Goal: Task Accomplishment & Management: Use online tool/utility

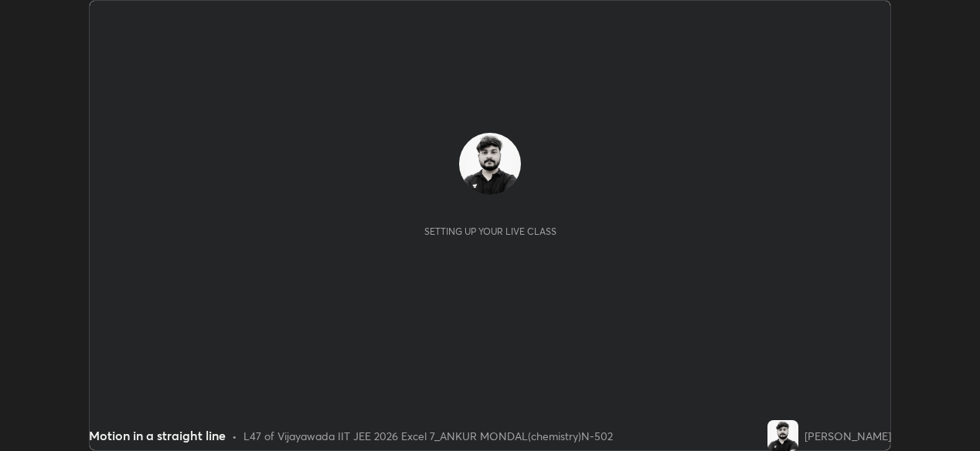
scroll to position [451, 979]
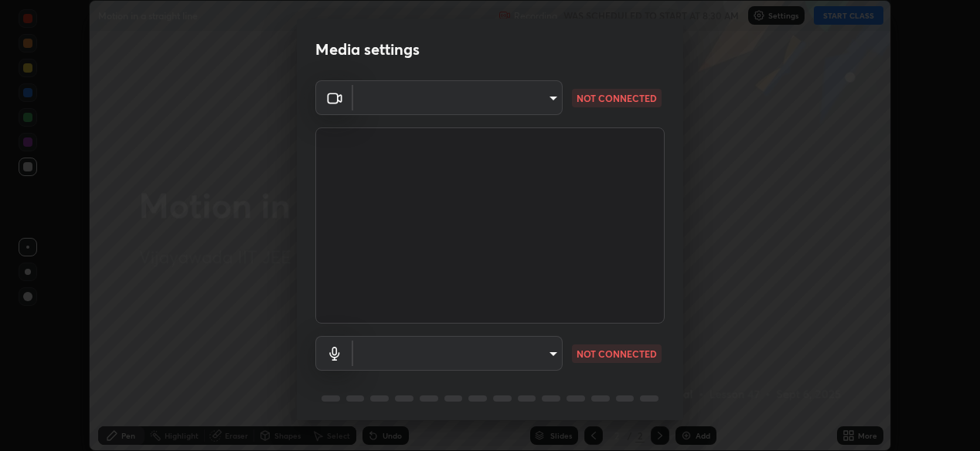
type input "d156d3b777f3542f4a4346722aad6bb7937ae4405c675dc9ff857dfa090fde0c"
type input "default"
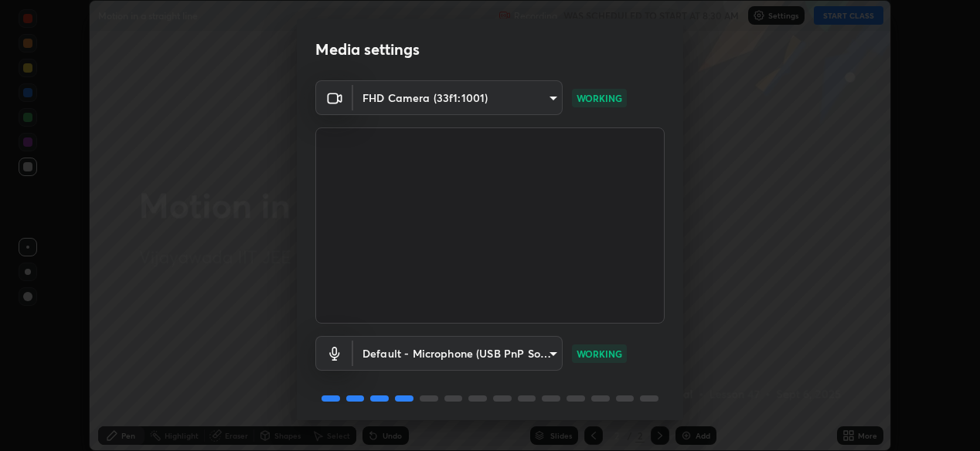
scroll to position [56, 0]
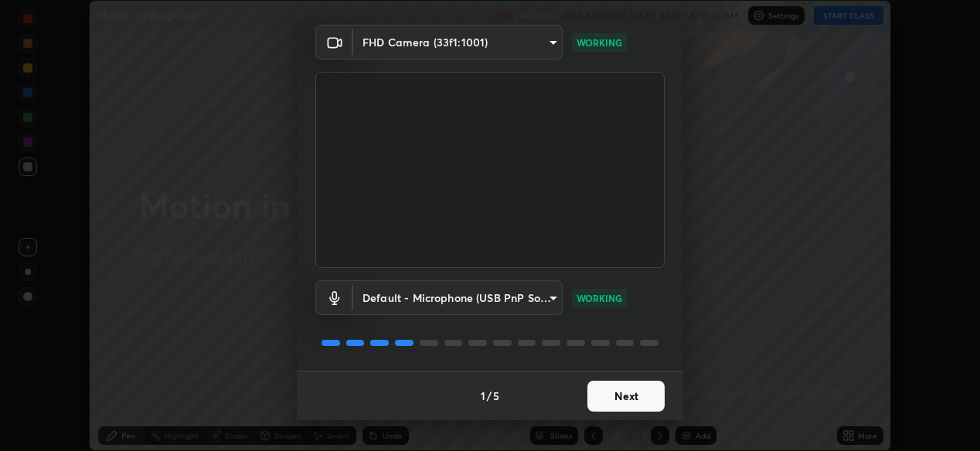
click at [605, 409] on button "Next" at bounding box center [626, 396] width 77 height 31
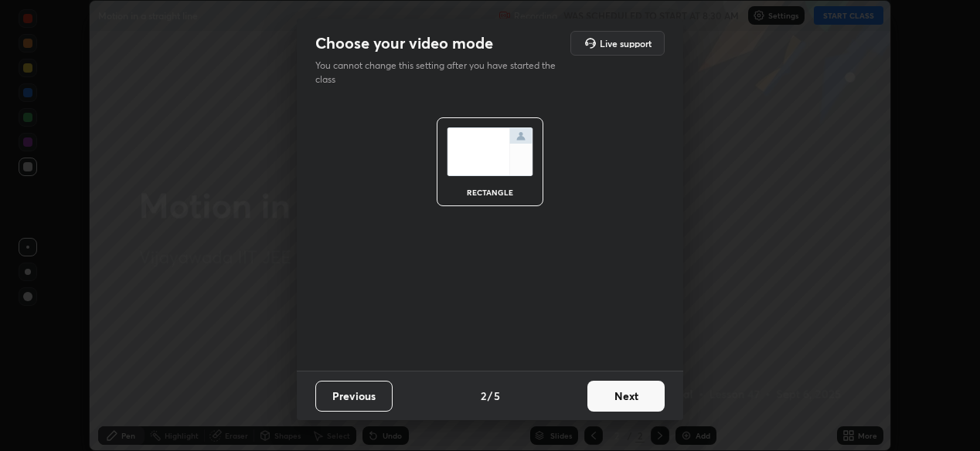
click at [608, 404] on button "Next" at bounding box center [626, 396] width 77 height 31
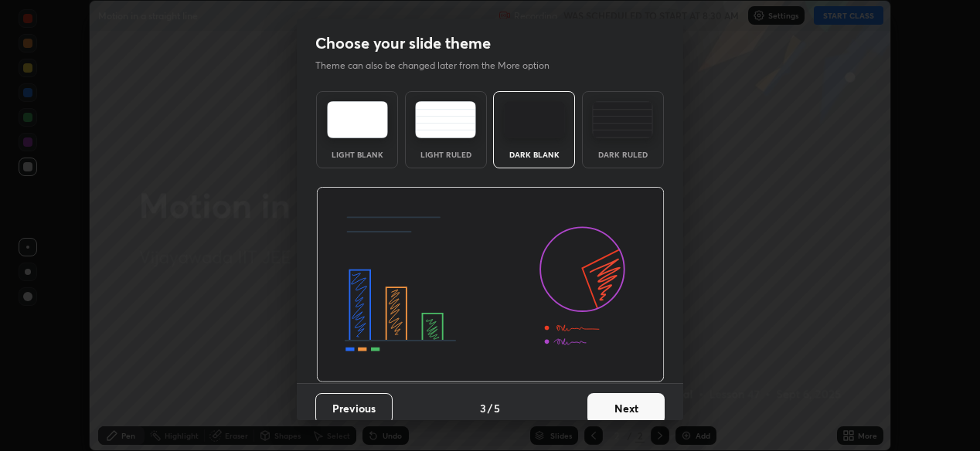
click at [608, 402] on button "Next" at bounding box center [626, 408] width 77 height 31
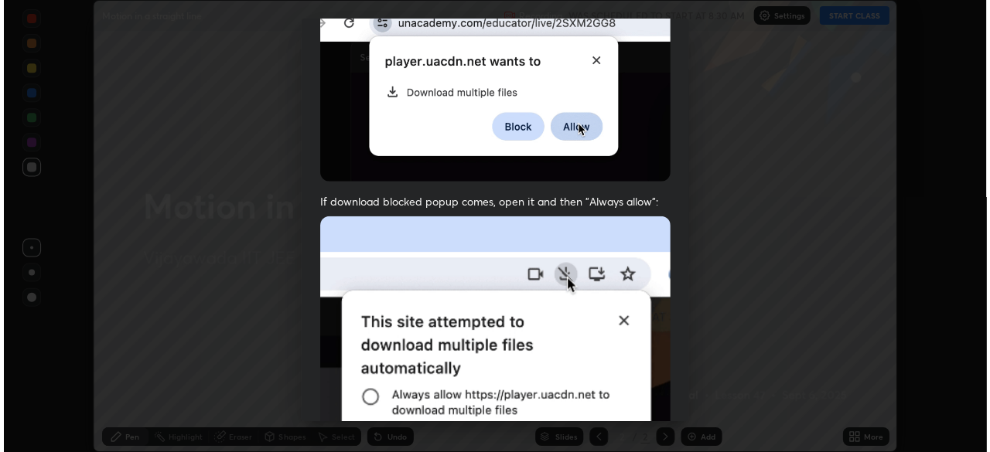
scroll to position [371, 0]
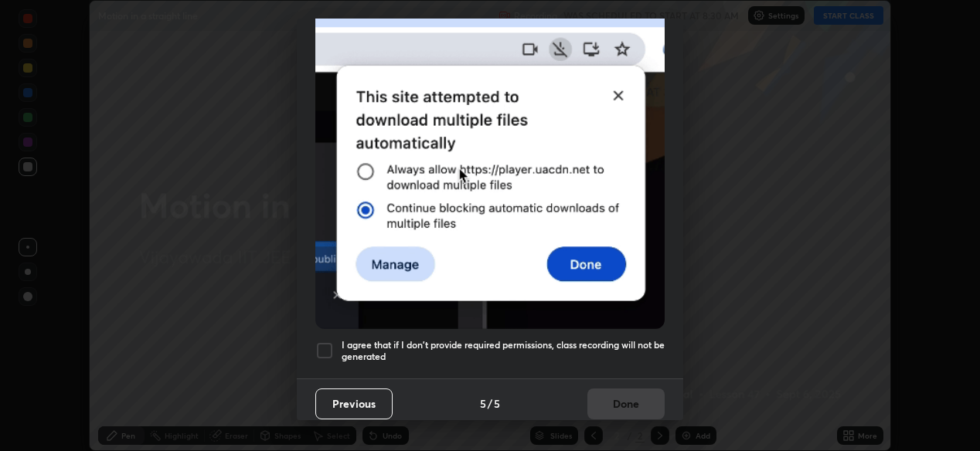
click at [323, 345] on div at bounding box center [324, 351] width 19 height 19
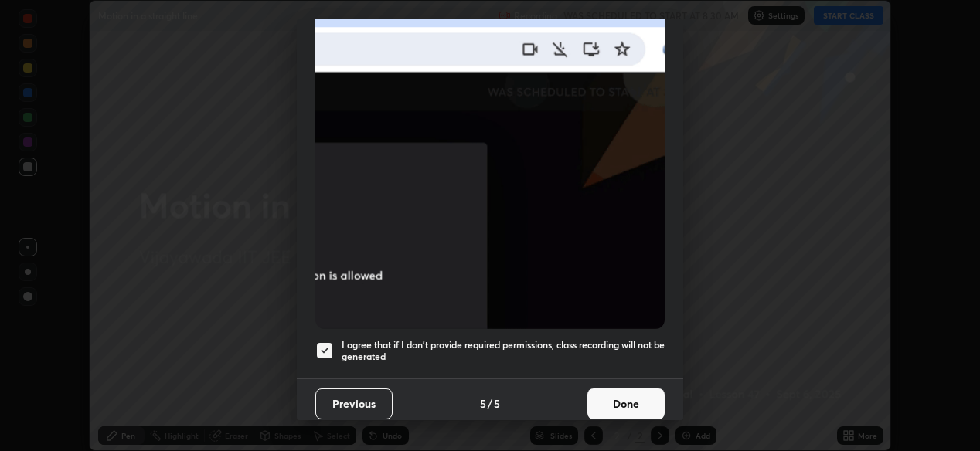
click at [636, 401] on button "Done" at bounding box center [626, 404] width 77 height 31
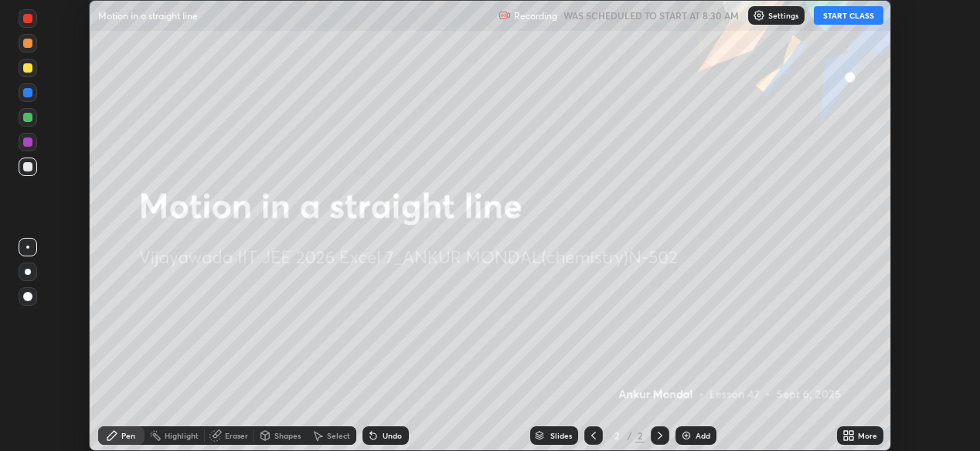
click at [852, 21] on button "START CLASS" at bounding box center [849, 15] width 70 height 19
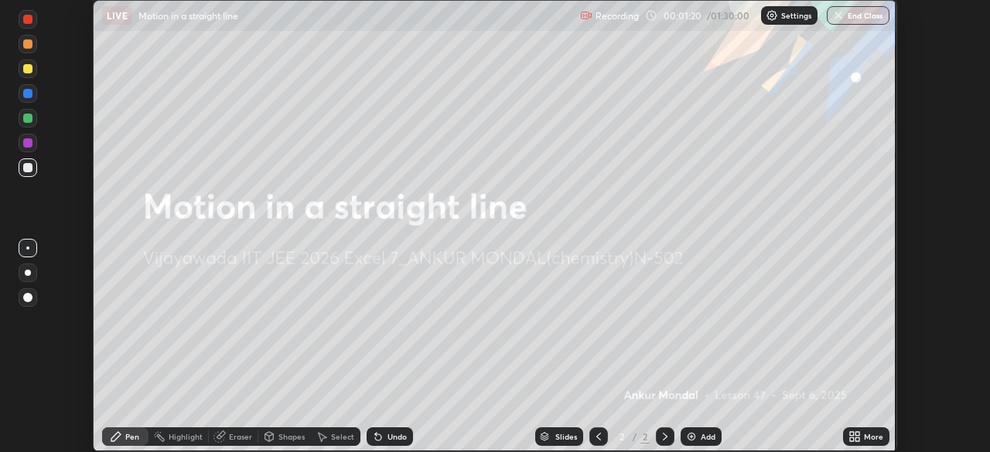
scroll to position [452, 990]
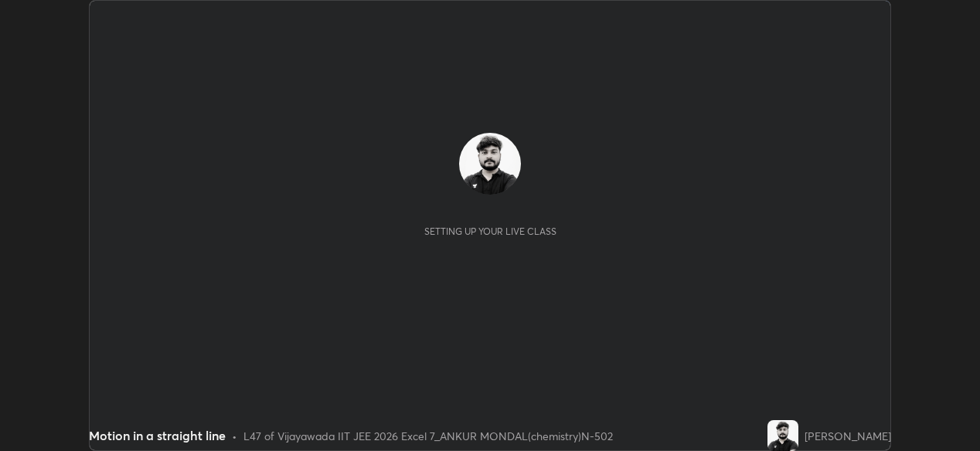
scroll to position [451, 979]
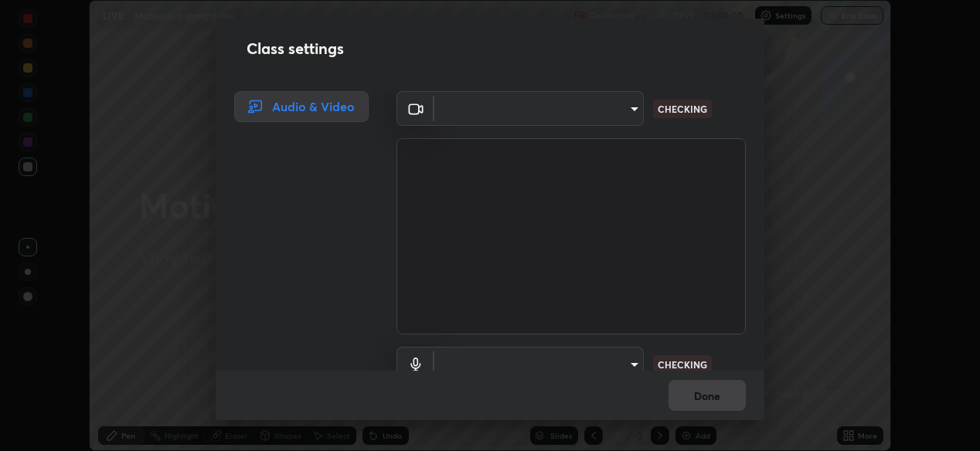
type input "d156d3b777f3542f4a4346722aad6bb7937ae4405c675dc9ff857dfa090fde0c"
type input "default"
